Goal: Information Seeking & Learning: Compare options

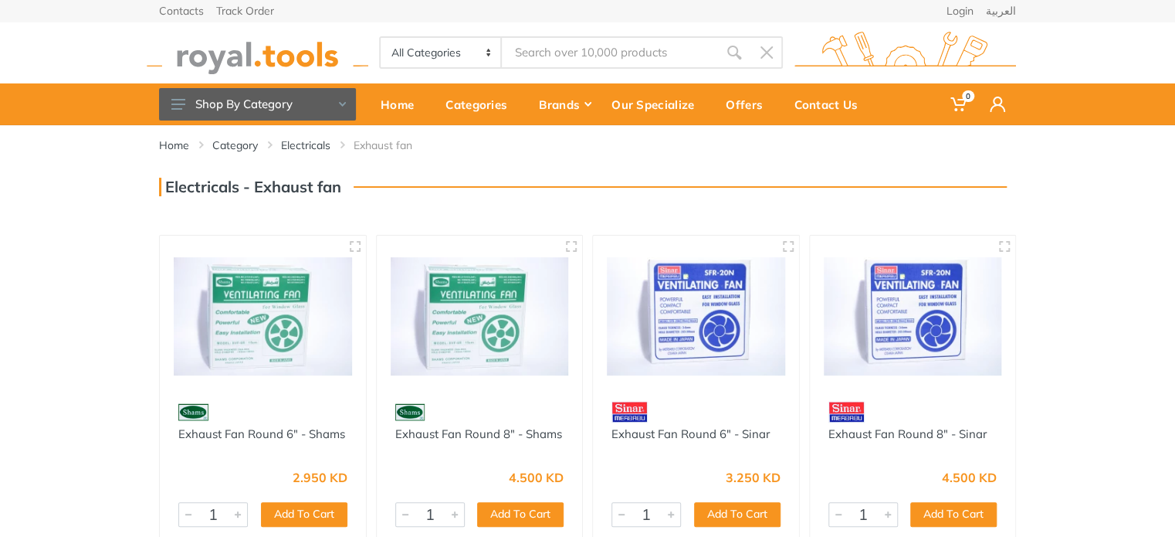
click at [449, 346] on img at bounding box center [480, 316] width 178 height 134
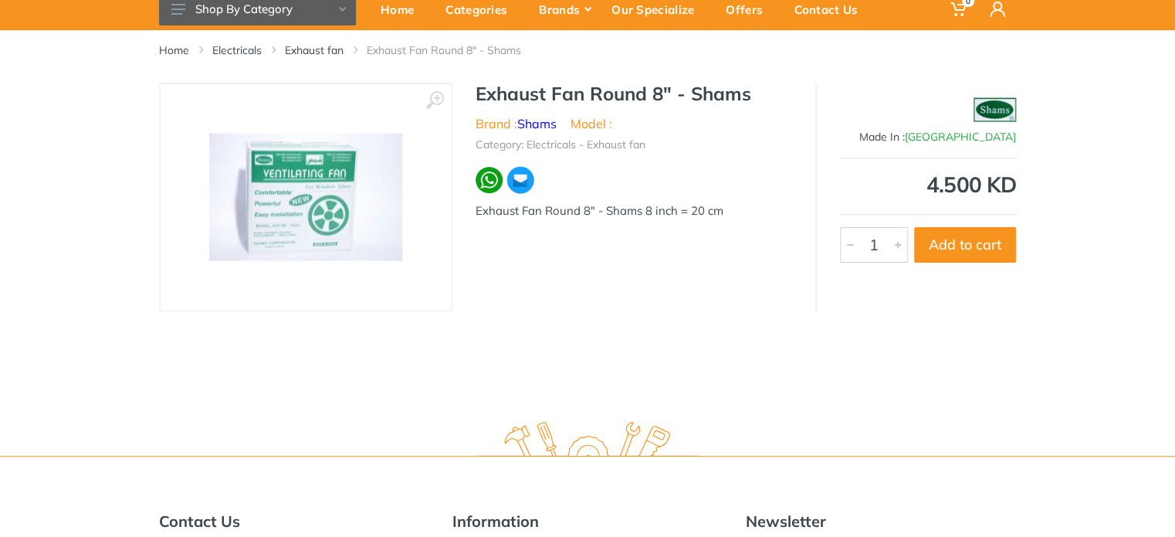
scroll to position [77, 0]
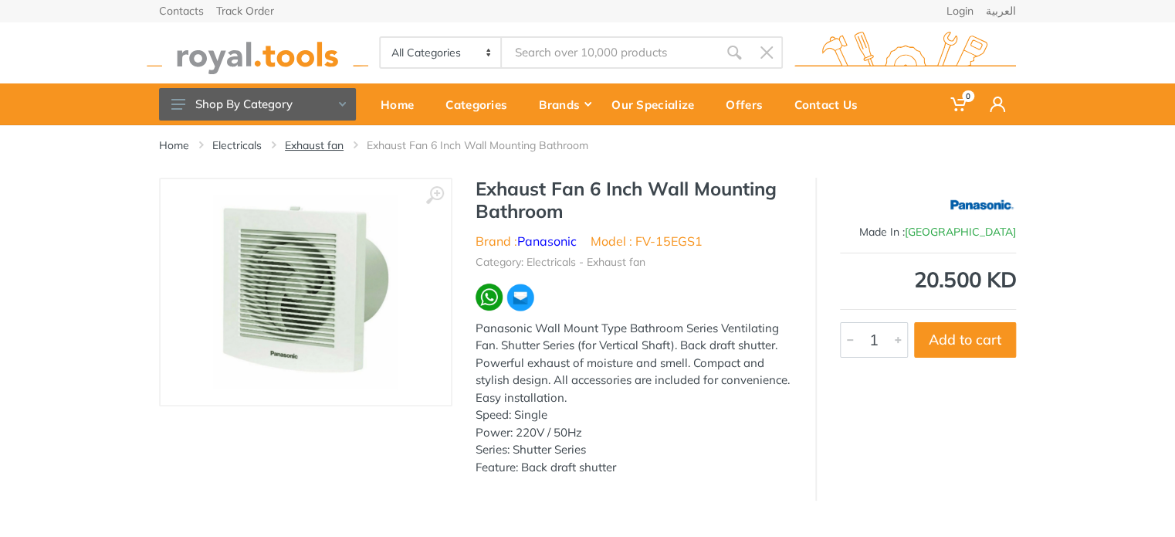
click at [340, 147] on link "Exhaust fan" at bounding box center [314, 144] width 59 height 15
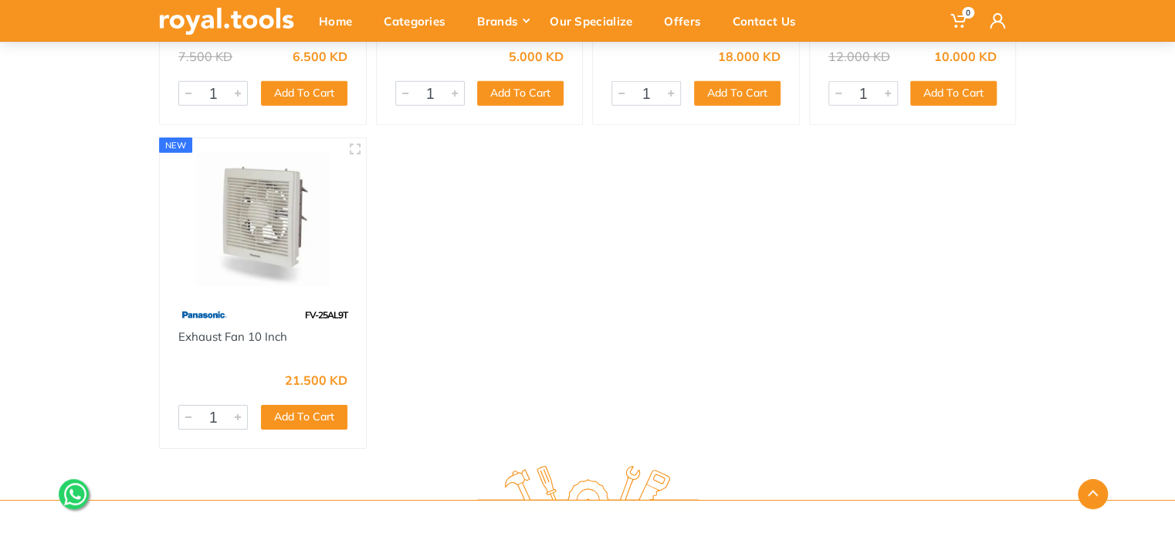
scroll to position [2393, 0]
